Goal: Task Accomplishment & Management: Manage account settings

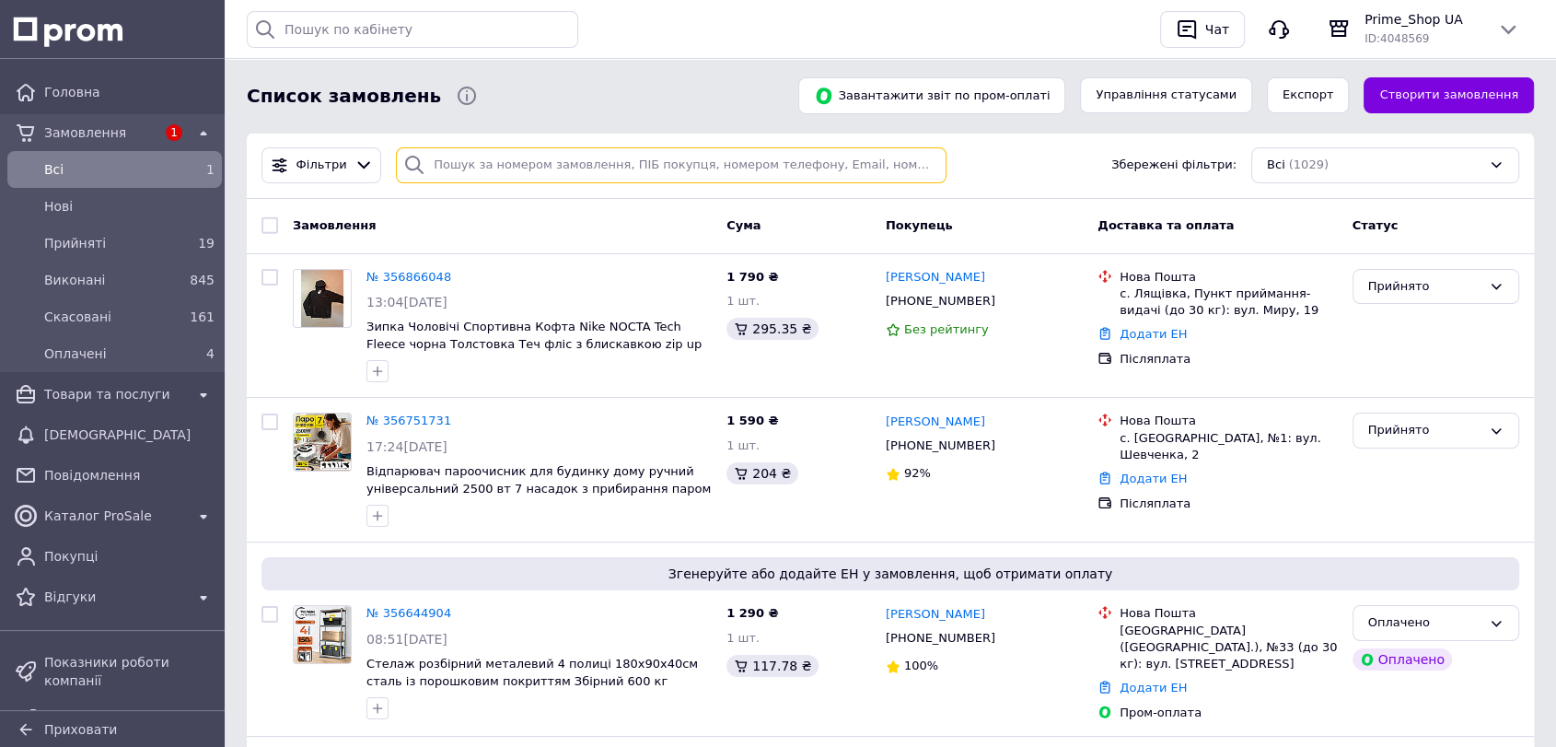
click at [457, 157] on input "search" at bounding box center [671, 165] width 551 height 36
paste input "20451221380498"
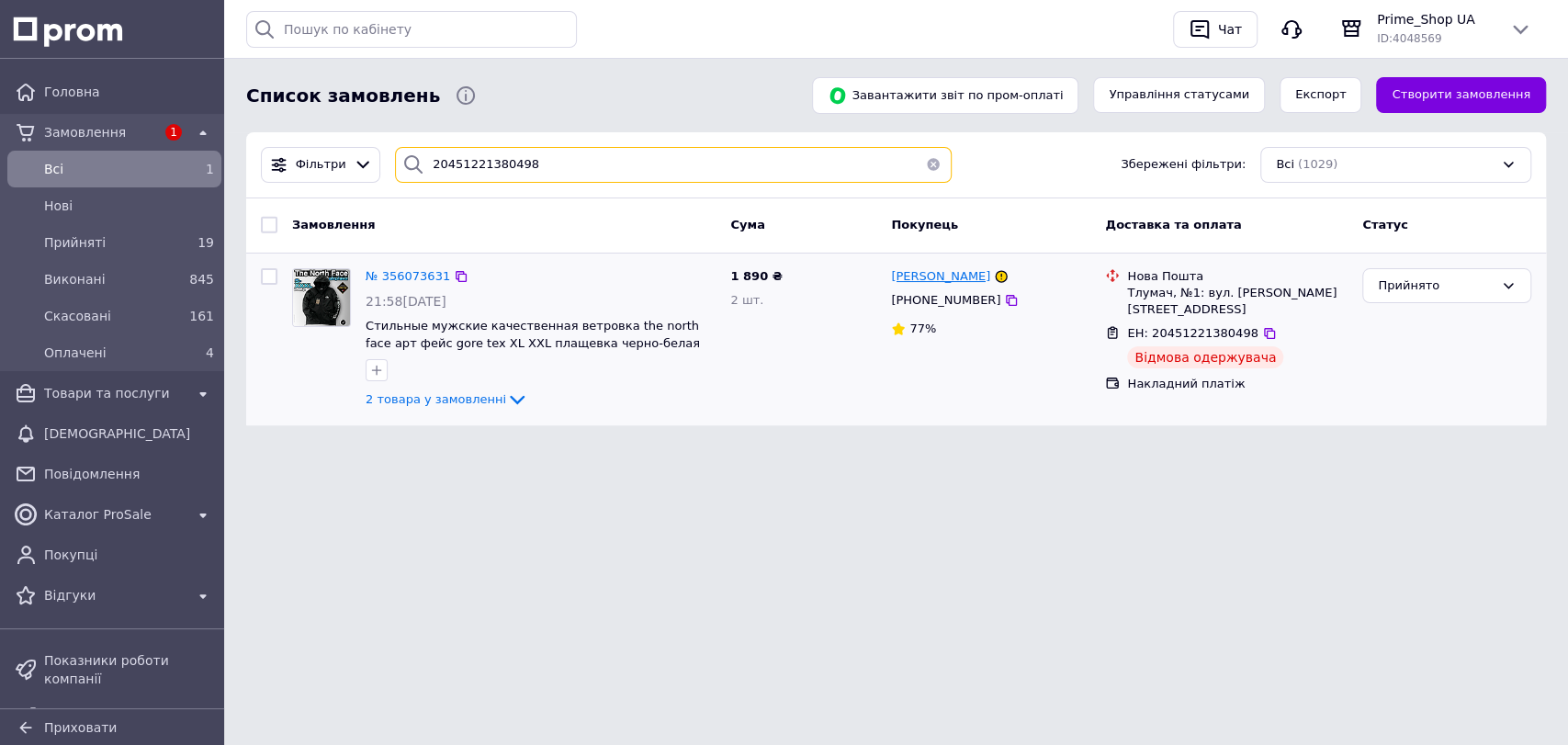
type input "20451221380498"
click at [987, 278] on span "[PERSON_NAME]" at bounding box center [940, 276] width 99 height 14
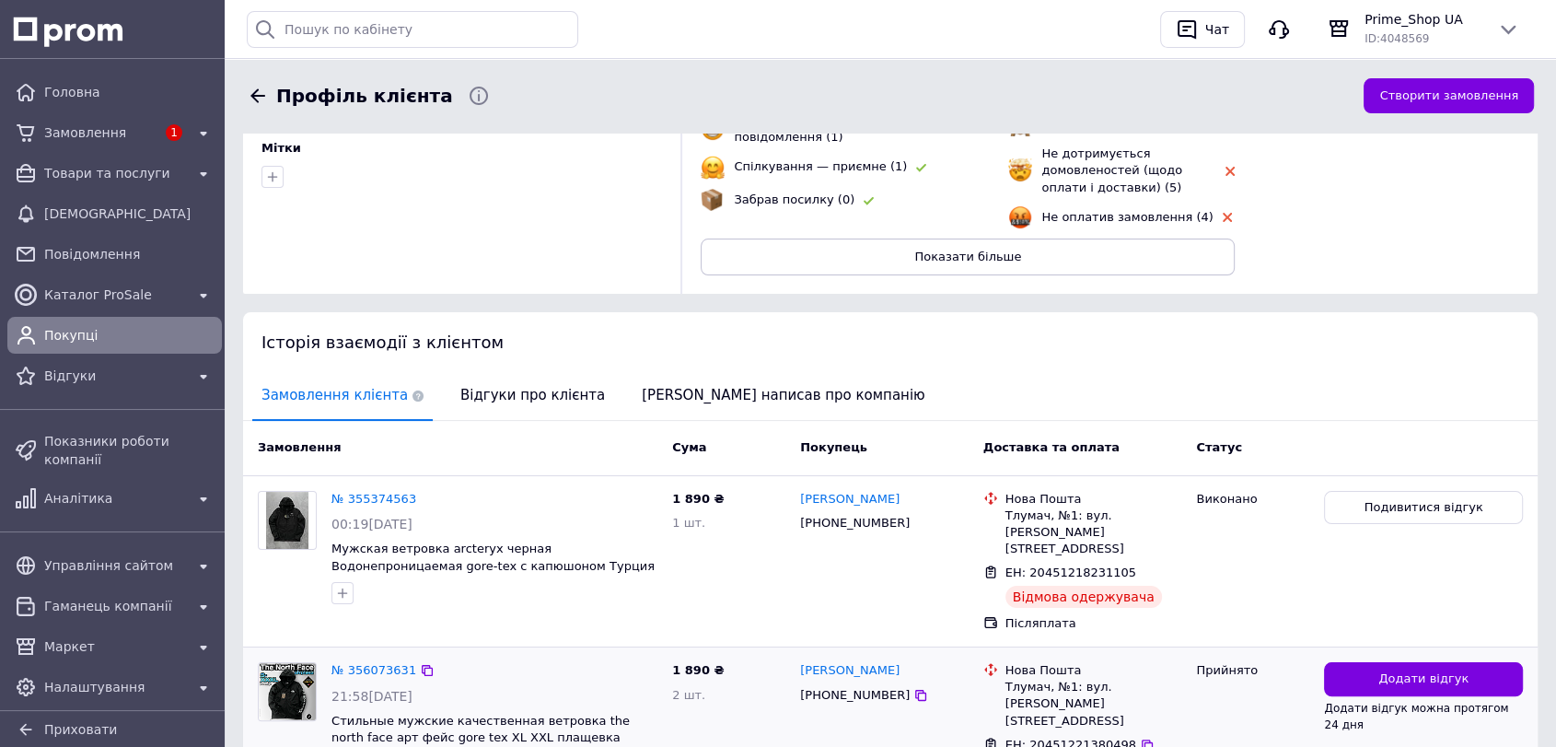
scroll to position [33, 0]
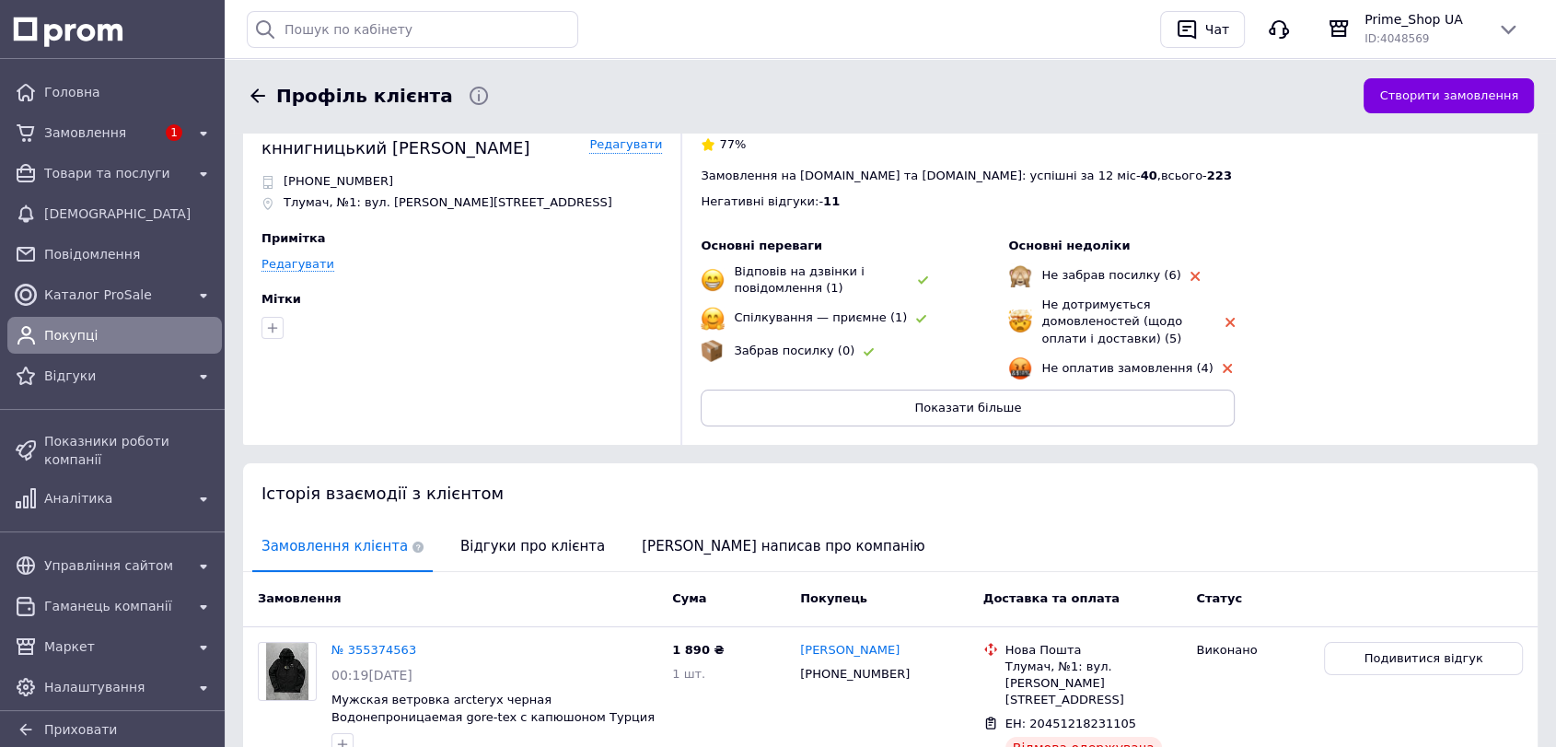
click at [1128, 379] on div "Не оплатив замовлення (4)" at bounding box center [1119, 368] width 223 height 24
click at [1125, 390] on button "Показати більше" at bounding box center [968, 408] width 534 height 37
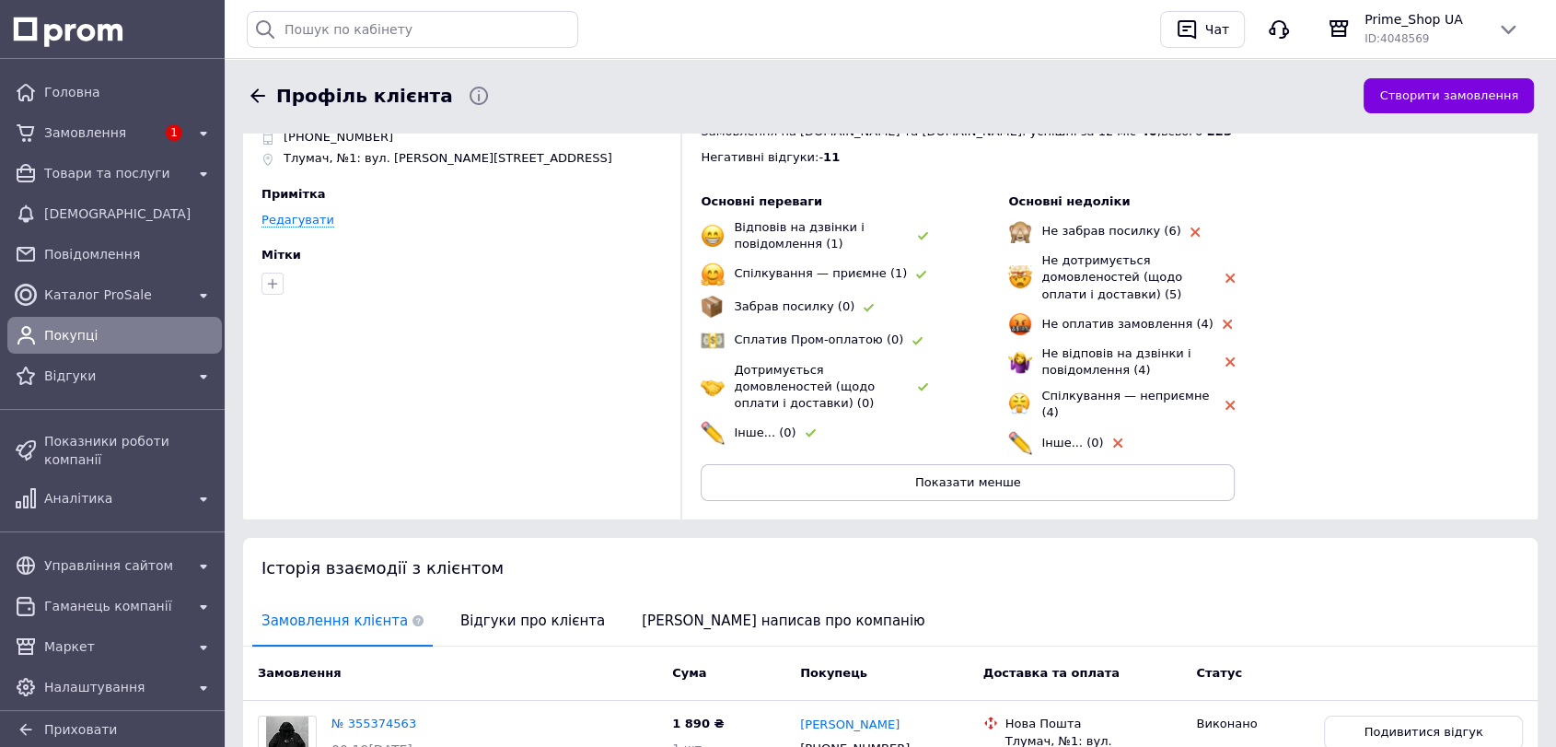
scroll to position [0, 0]
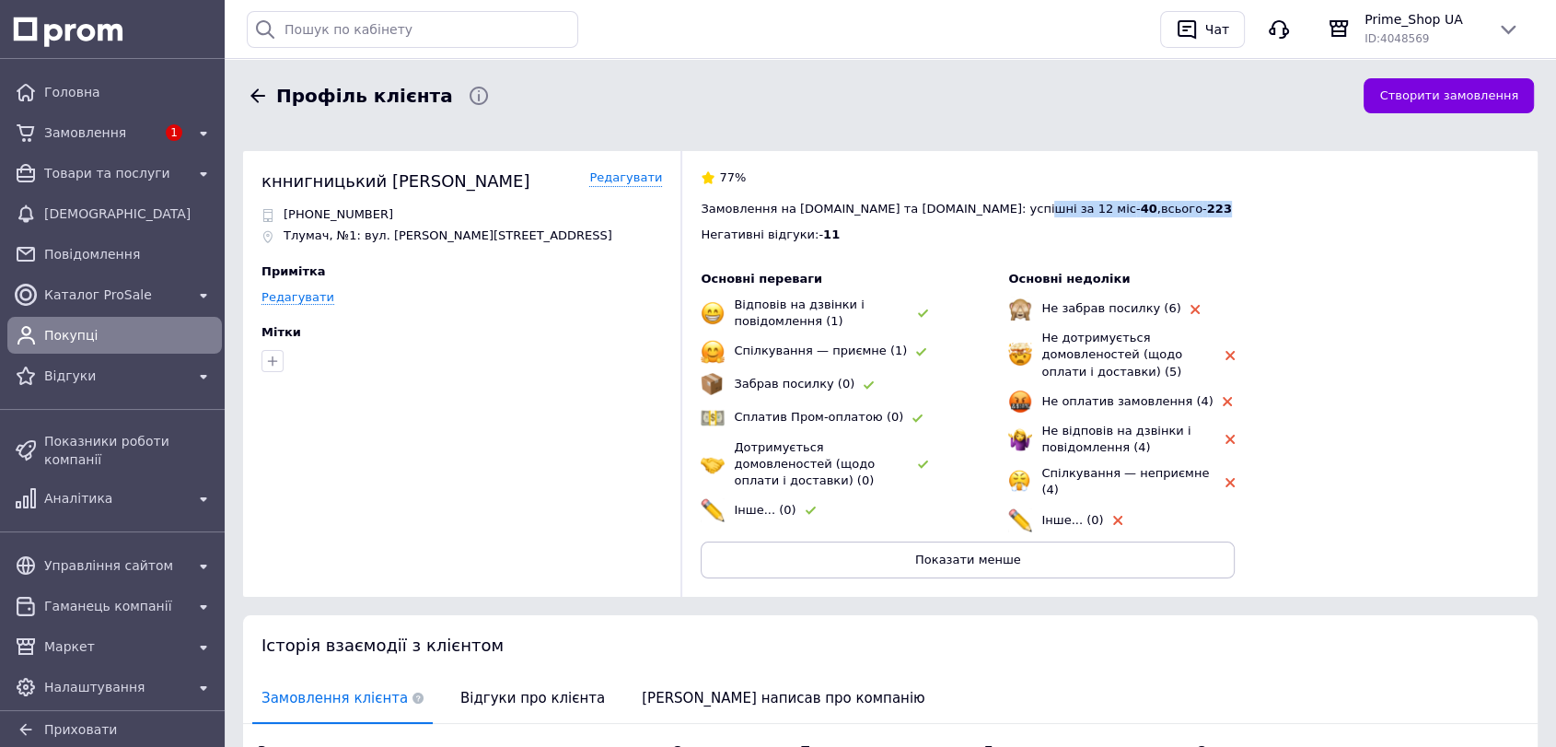
drag, startPoint x: 978, startPoint y: 211, endPoint x: 1098, endPoint y: 207, distance: 119.8
click at [1098, 207] on div "Замовлення на [DOMAIN_NAME] та [DOMAIN_NAME]: успішні за 12 міс - 40 , всього -…" at bounding box center [1110, 209] width 819 height 17
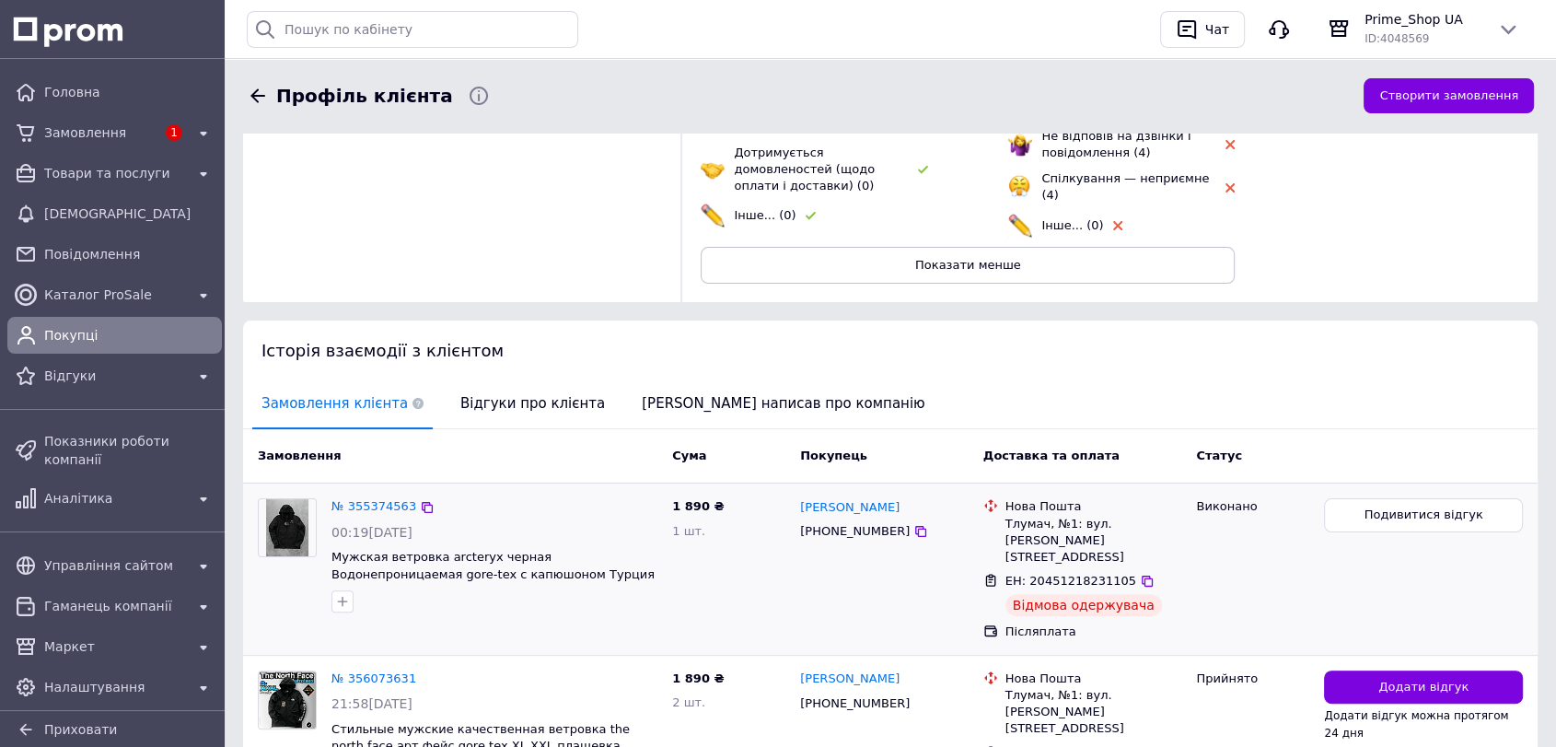
scroll to position [449, 0]
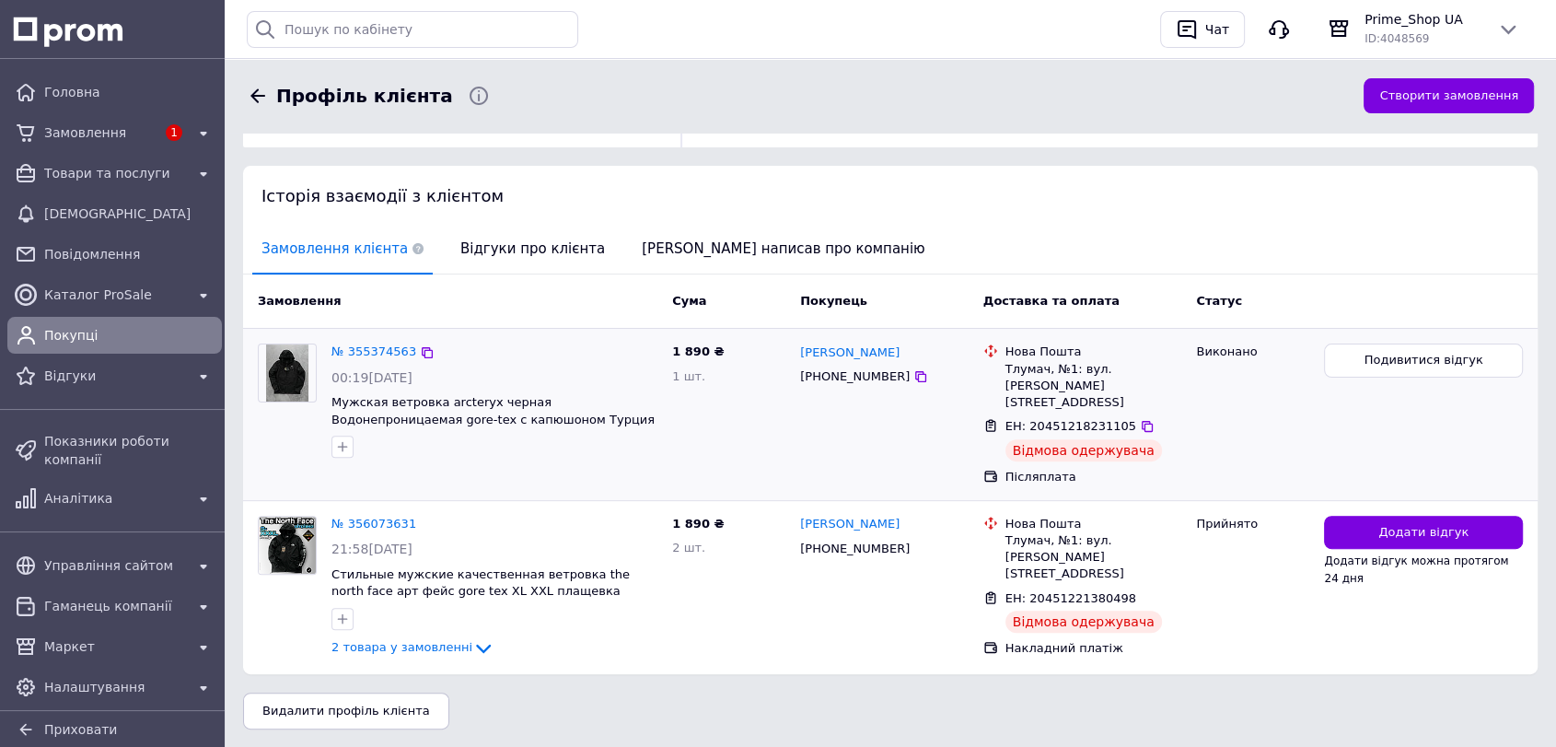
click at [346, 354] on div "№ 355374563 00:19[DATE] Мужская ветровка arcteryx черная Водонепроницаемая gore…" at bounding box center [494, 400] width 341 height 129
click at [346, 514] on div "№ 356073631" at bounding box center [374, 524] width 88 height 21
click at [349, 517] on link "№ 356073631" at bounding box center [374, 524] width 85 height 14
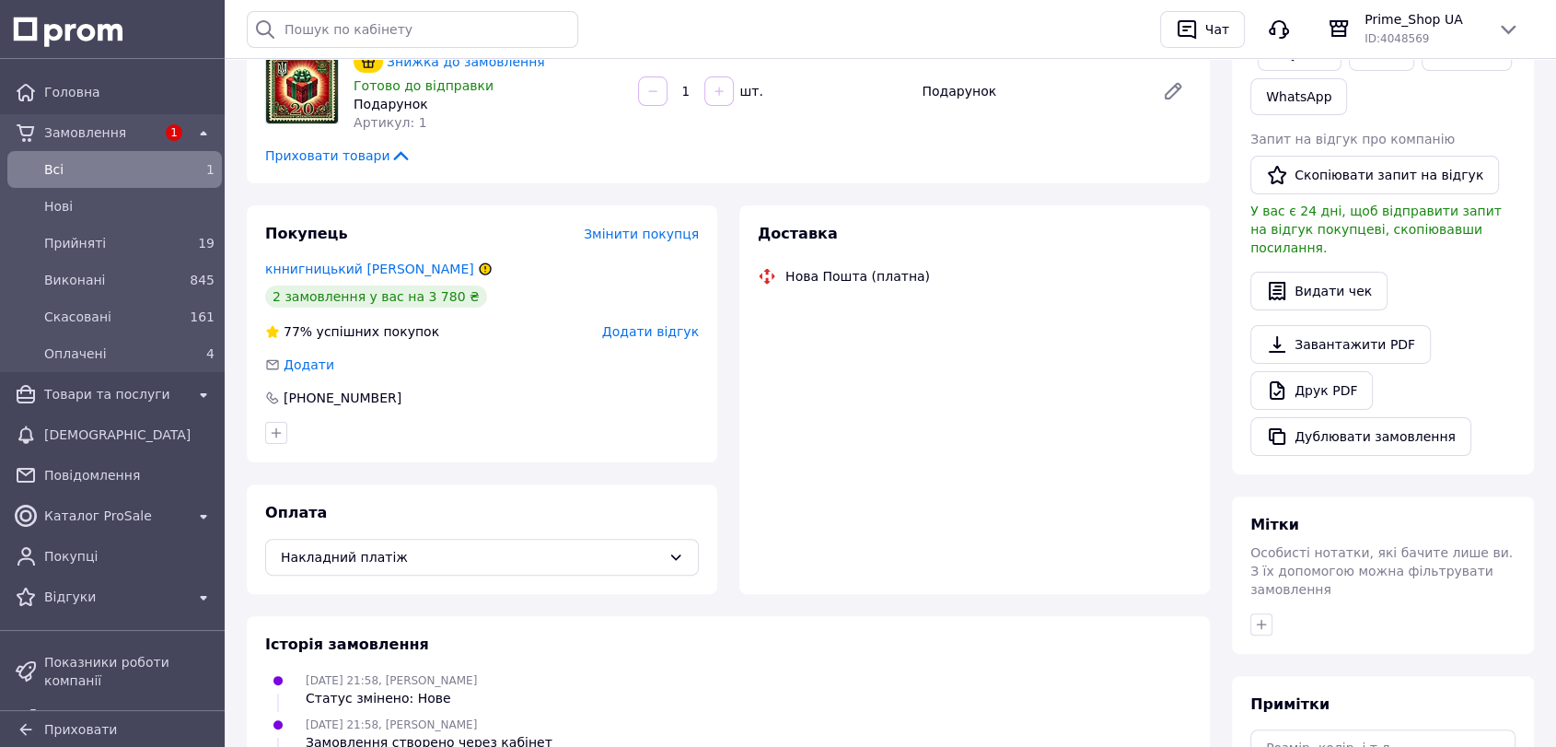
scroll to position [102, 0]
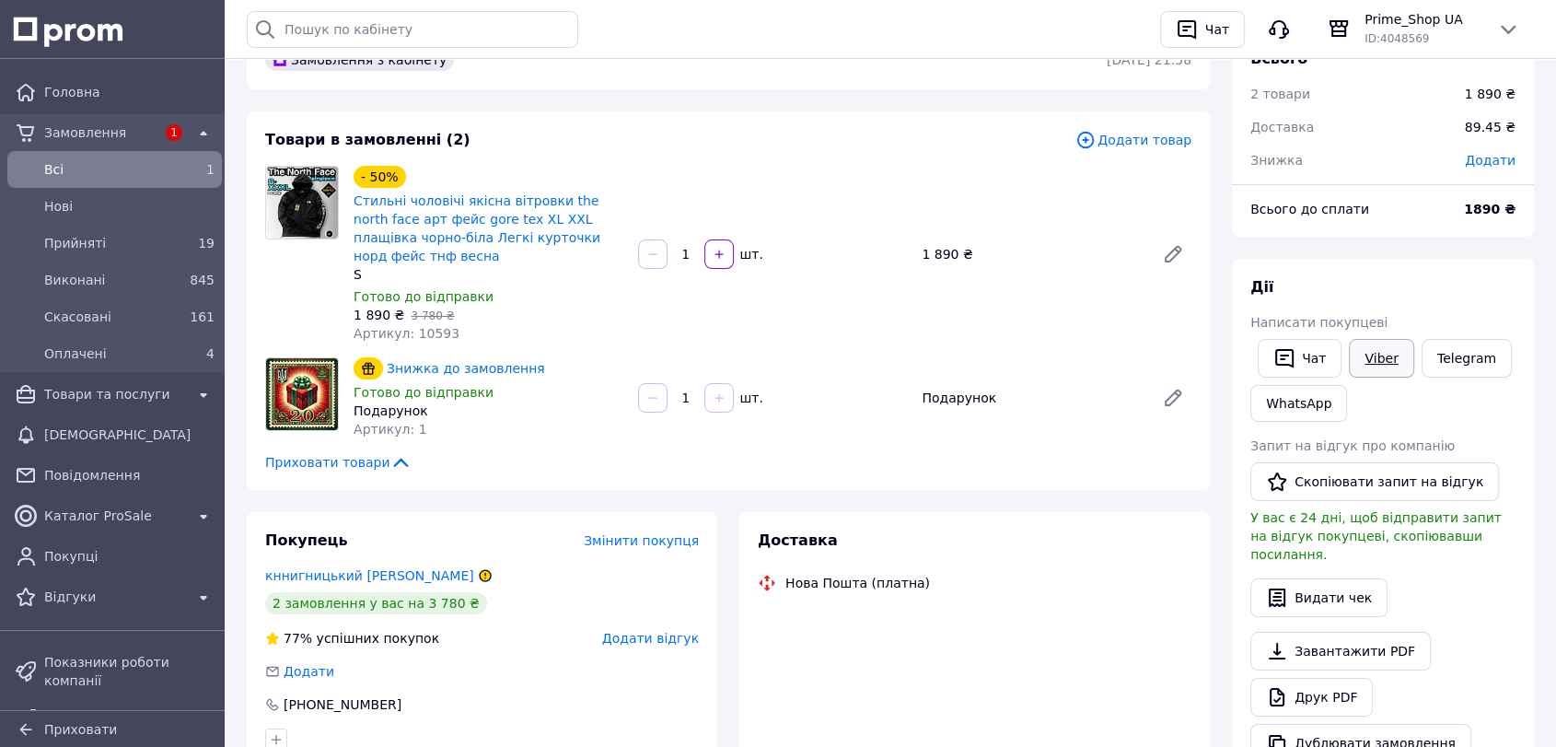
click at [1378, 350] on link "Viber" at bounding box center [1381, 358] width 64 height 39
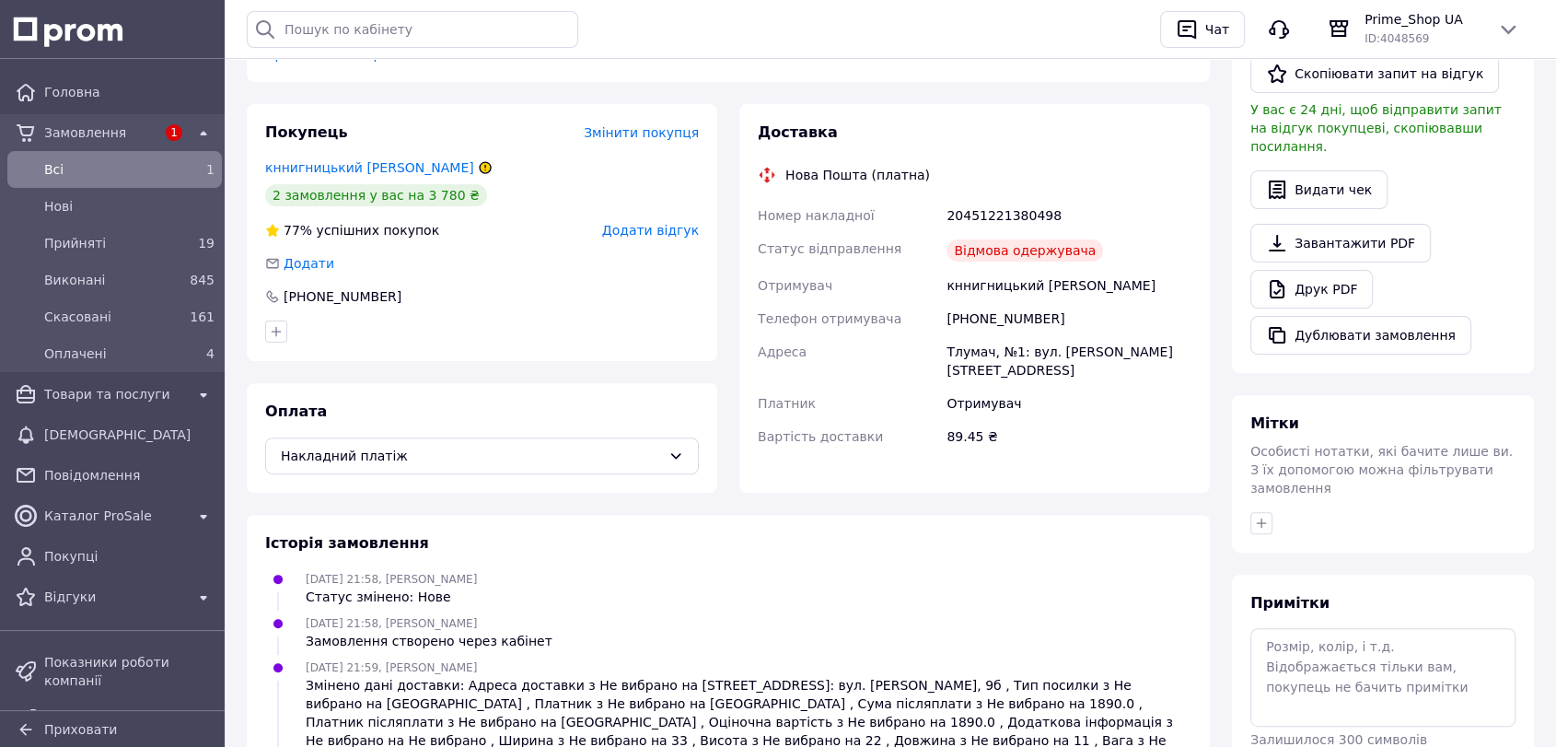
scroll to position [613, 0]
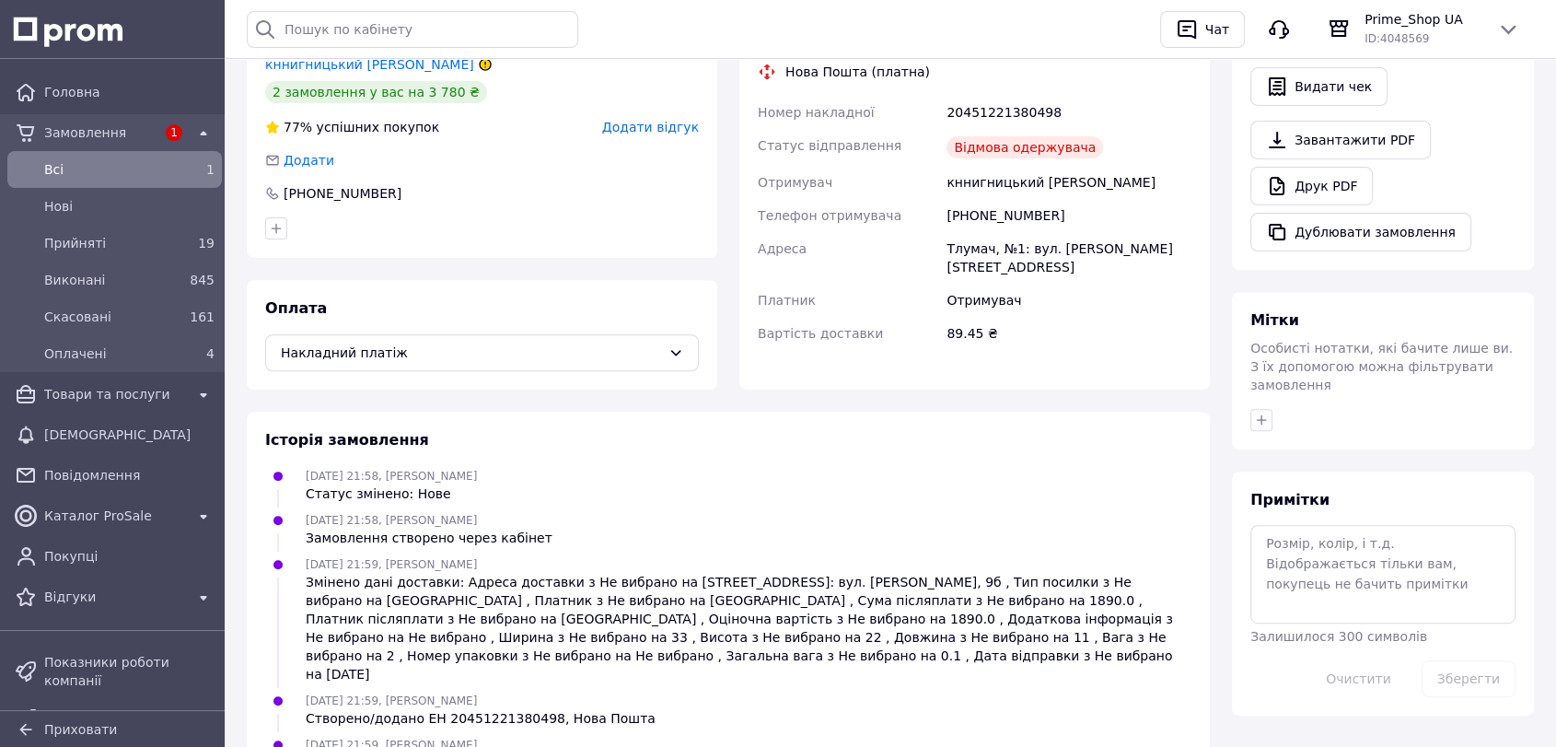
click at [1521, 472] on div "Примітки Залишилося 300 символів Очистити Зберегти" at bounding box center [1383, 594] width 302 height 244
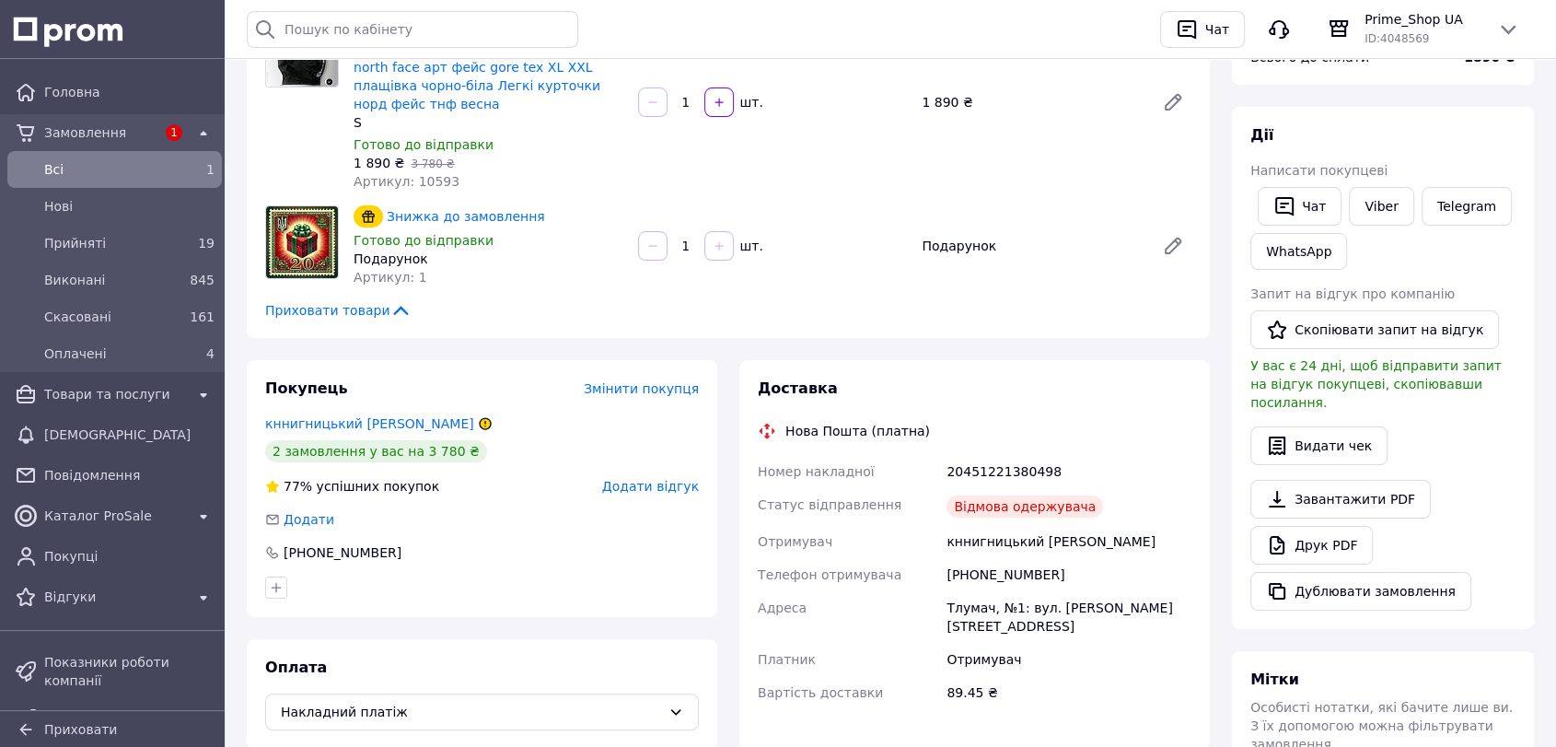
scroll to position [0, 0]
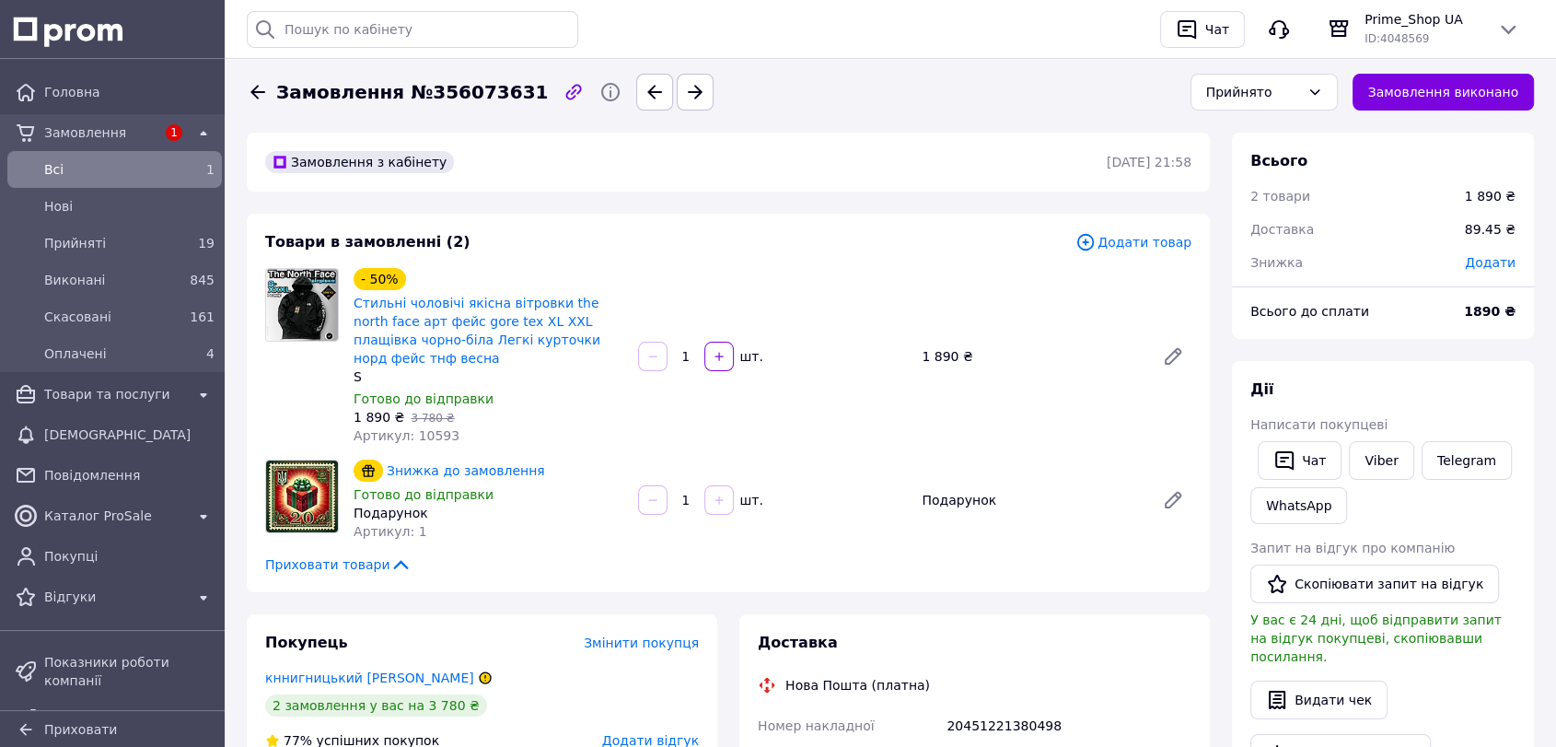
click at [119, 169] on span "Всi" at bounding box center [111, 169] width 134 height 18
